Goal: Task Accomplishment & Management: Complete application form

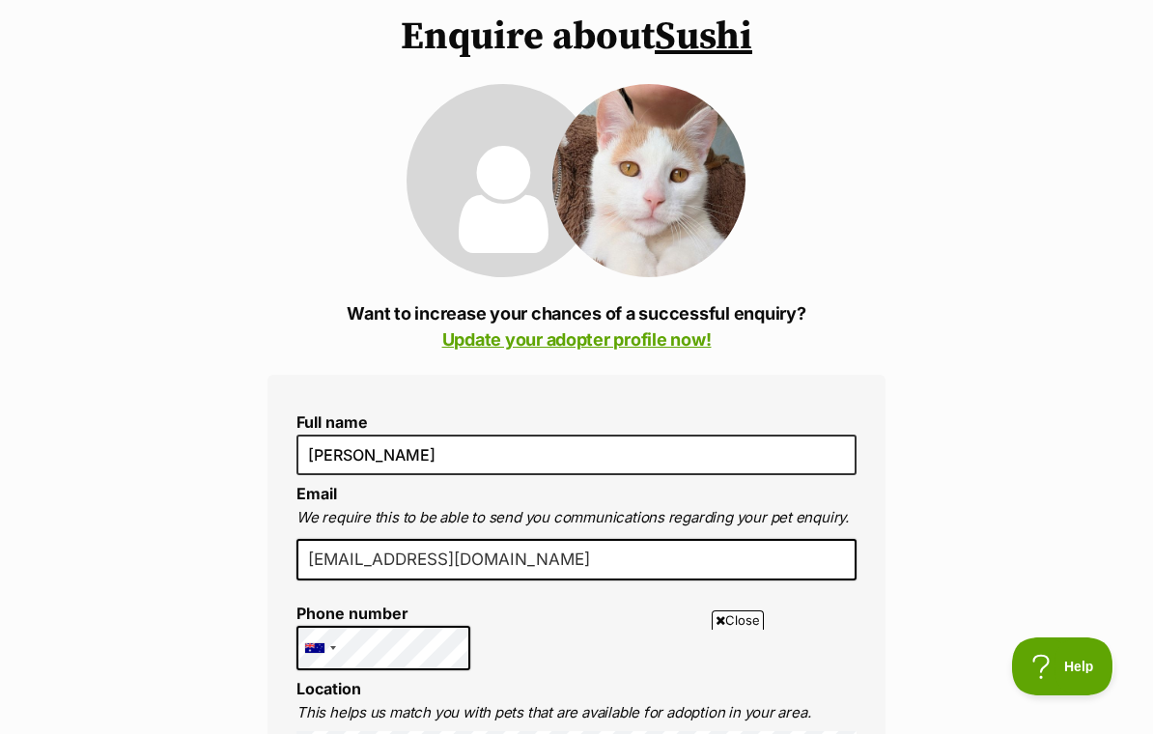
scroll to position [163, 0]
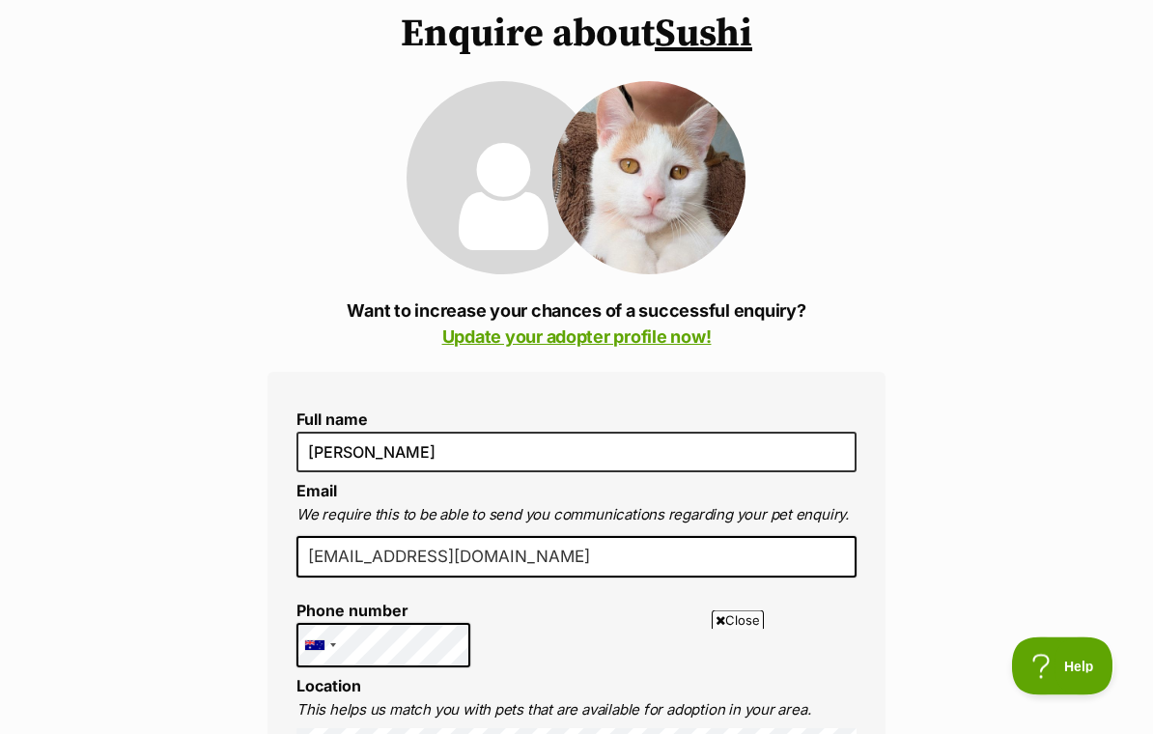
click at [579, 579] on input "[EMAIL_ADDRESS][DOMAIN_NAME]" at bounding box center [577, 558] width 560 height 43
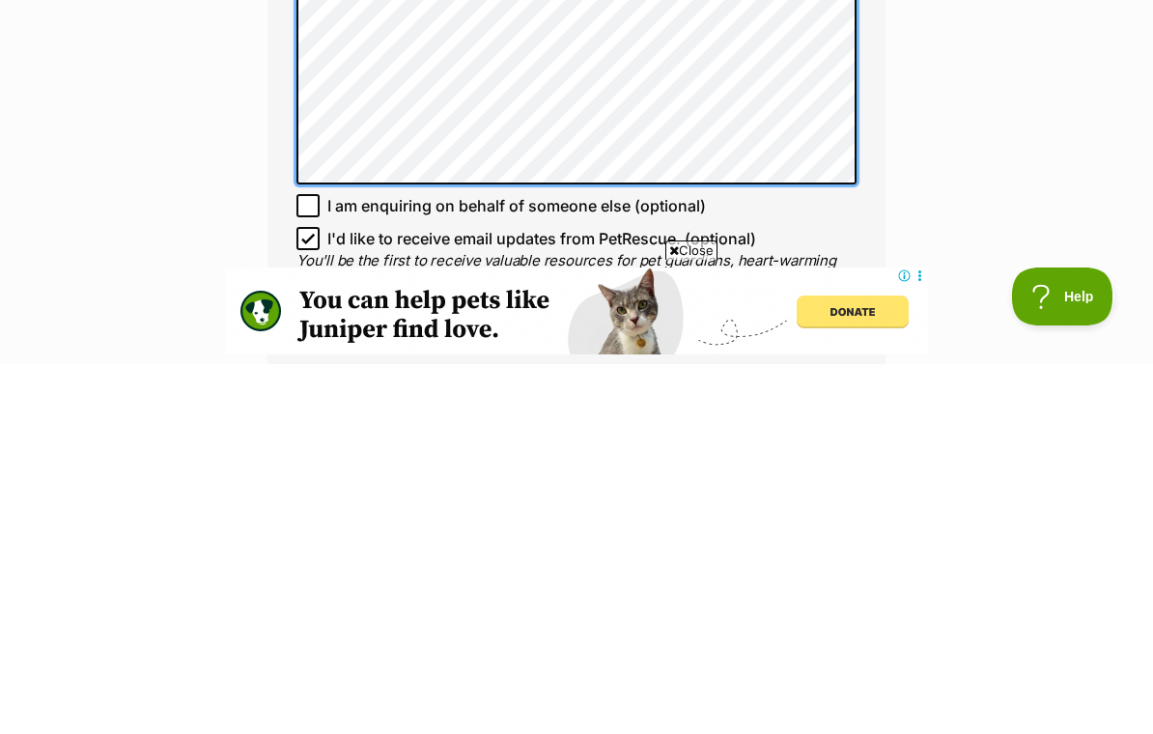
scroll to position [0, 0]
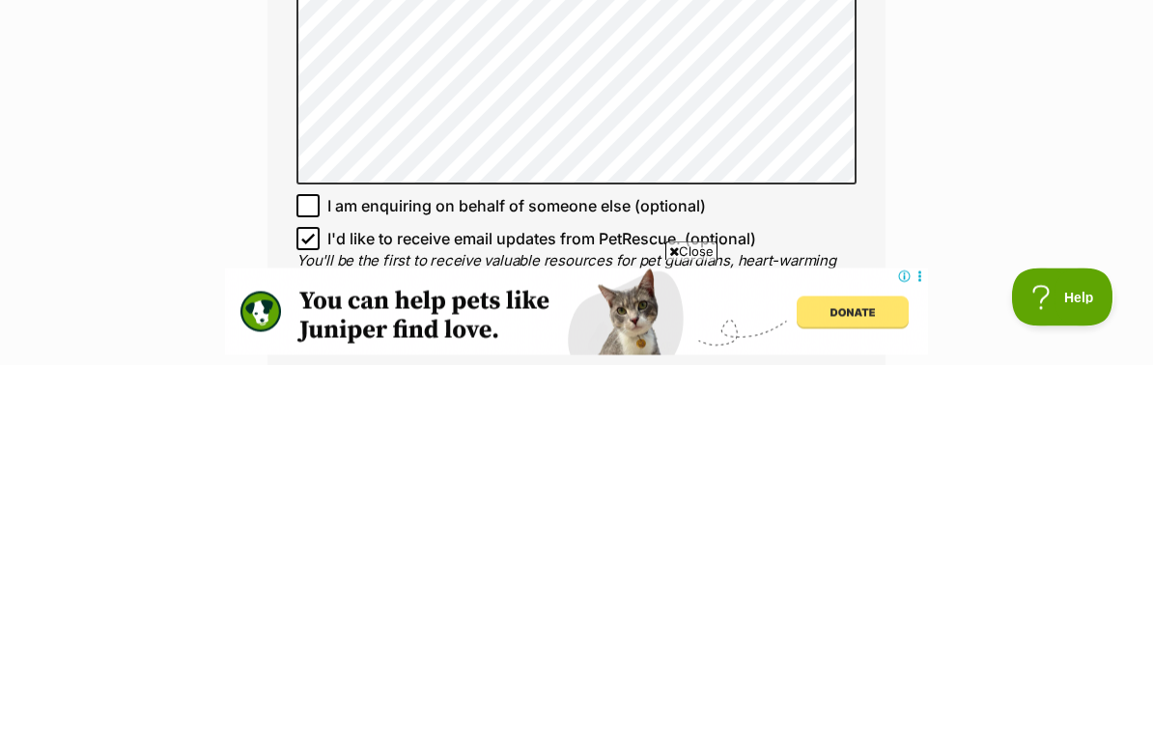
click at [319, 597] on input "I'd like to receive email updates from PetRescue. (optional)" at bounding box center [308, 608] width 23 height 23
checkbox input "false"
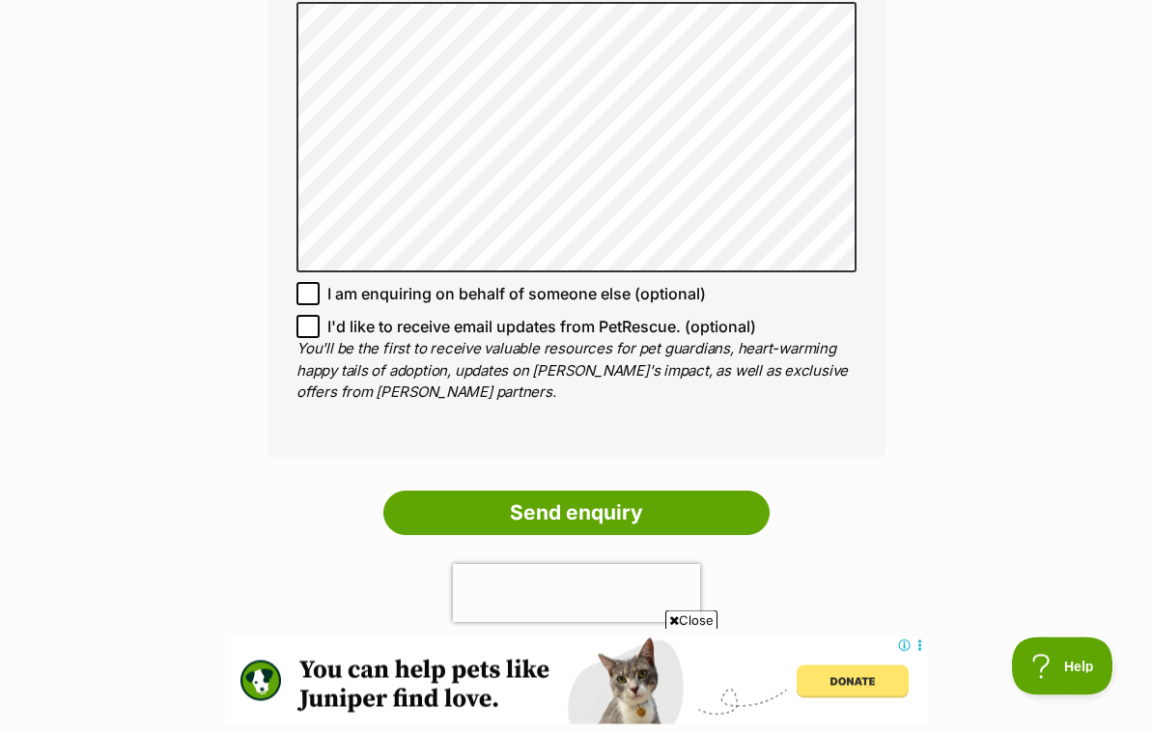
scroll to position [1397, 0]
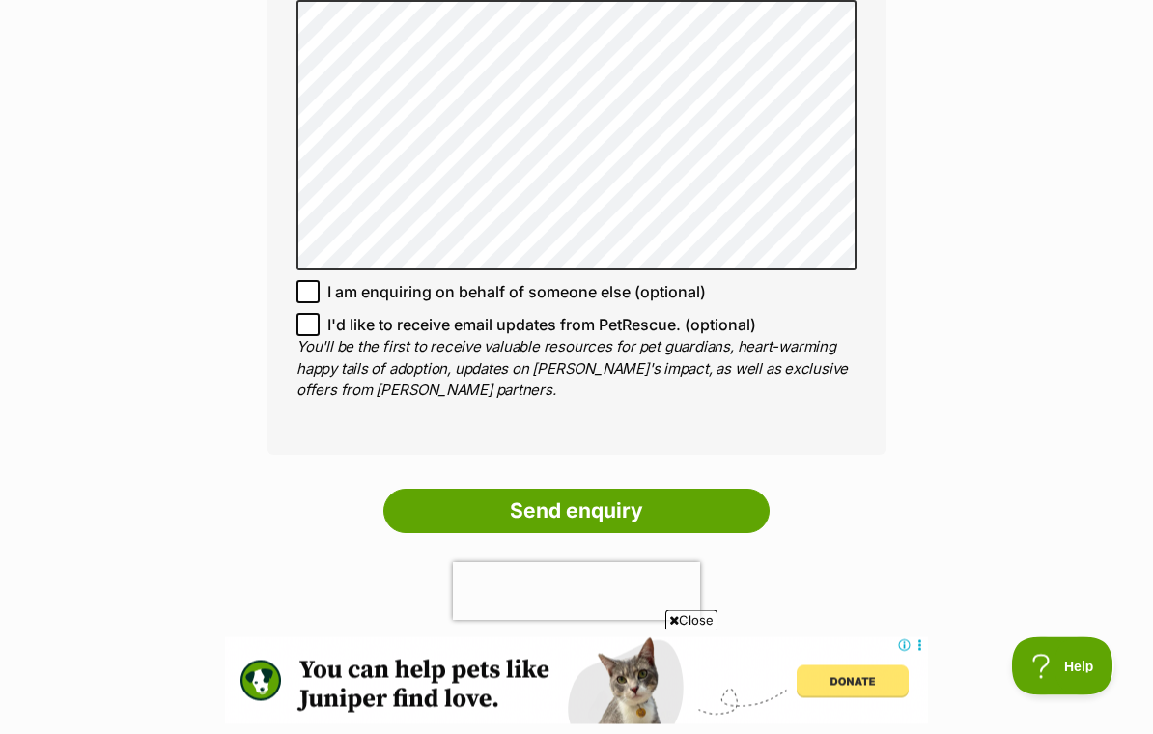
click at [612, 490] on input "Send enquiry" at bounding box center [577, 512] width 386 height 44
